Goal: Information Seeking & Learning: Learn about a topic

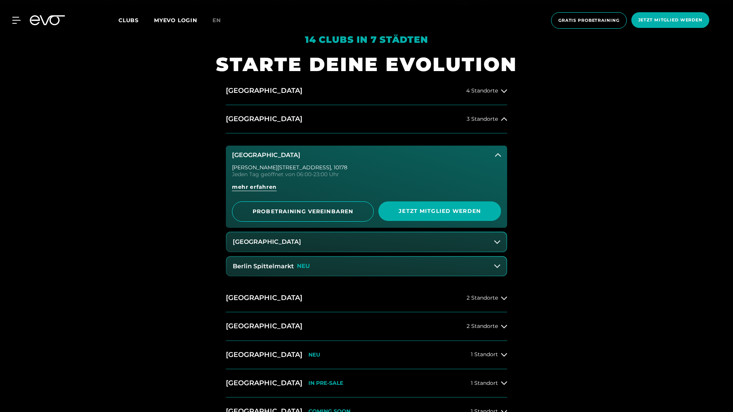
click at [498, 154] on icon at bounding box center [498, 155] width 6 height 6
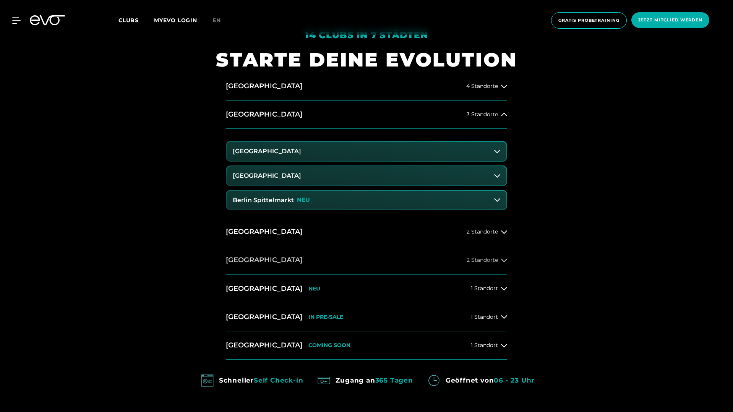
scroll to position [416, 0]
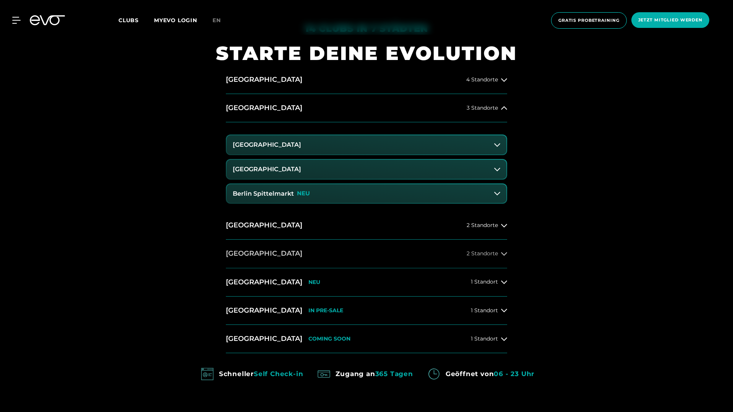
click at [282, 255] on button "[GEOGRAPHIC_DATA] 2 Standorte" at bounding box center [366, 254] width 281 height 28
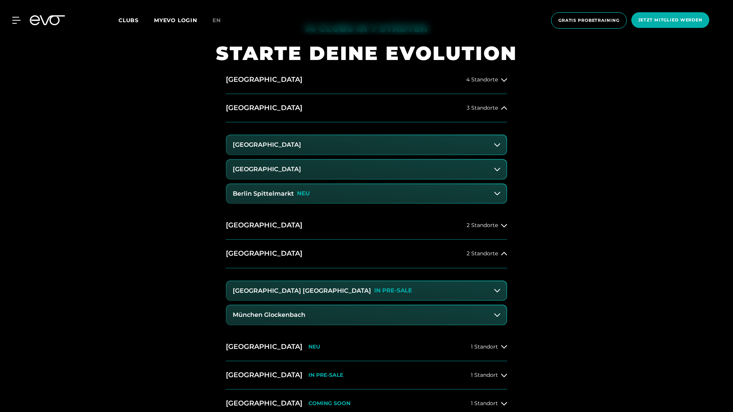
click at [499, 288] on icon at bounding box center [497, 290] width 6 height 6
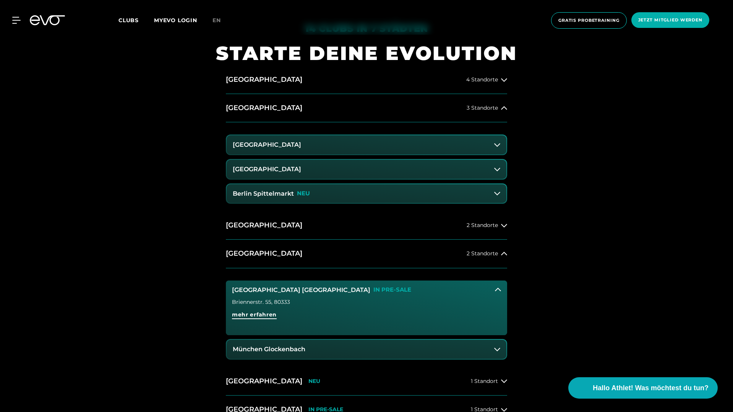
click at [261, 314] on span "mehr erfahren" at bounding box center [254, 315] width 45 height 8
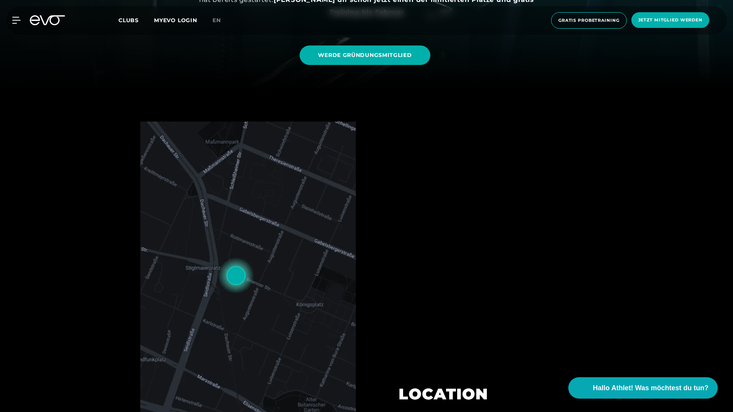
scroll to position [617, 0]
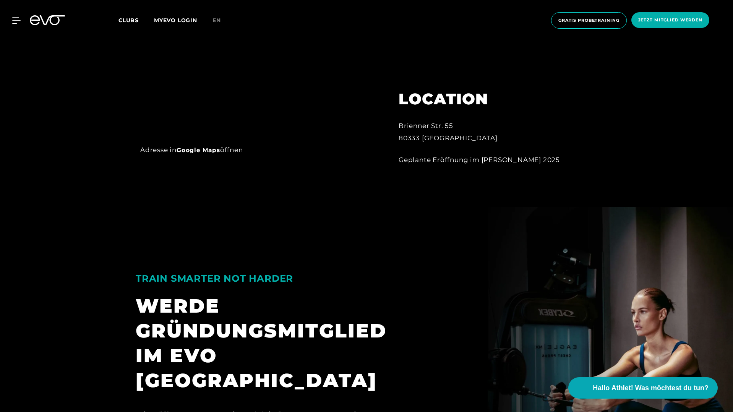
click at [63, 21] on icon at bounding box center [47, 20] width 35 height 10
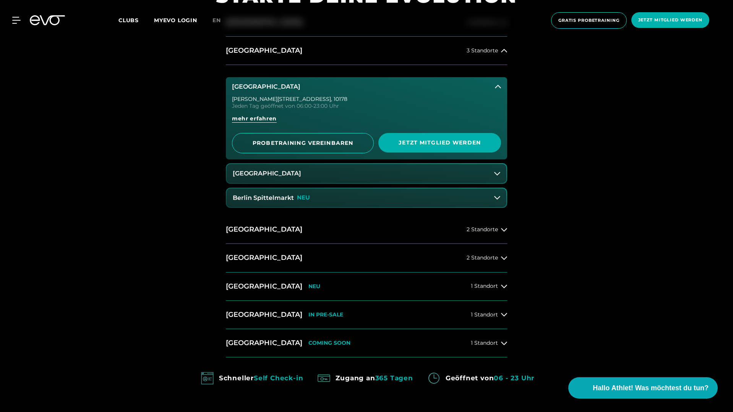
scroll to position [501, 0]
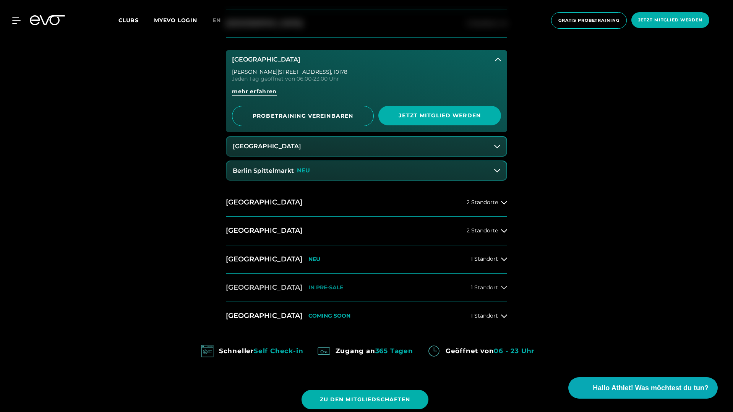
click at [492, 289] on span "1 Standort" at bounding box center [484, 288] width 27 height 6
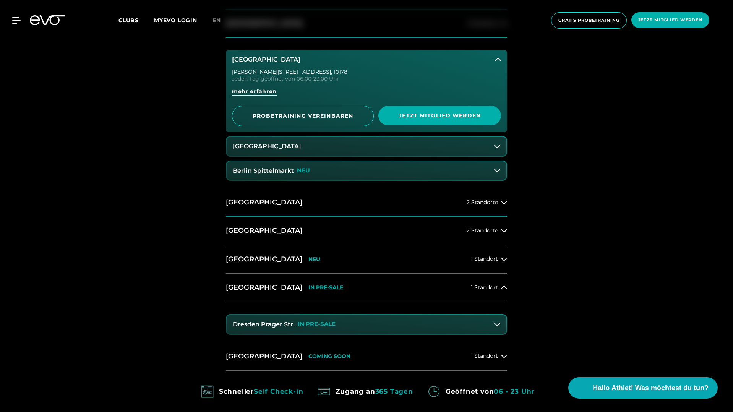
click at [327, 325] on p "IN PRE-SALE" at bounding box center [317, 324] width 38 height 6
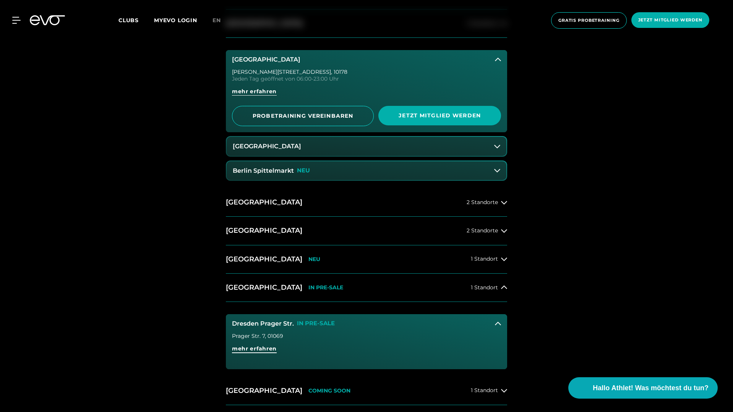
click at [266, 348] on span "mehr erfahren" at bounding box center [254, 349] width 45 height 8
